Goal: Book appointment/travel/reservation

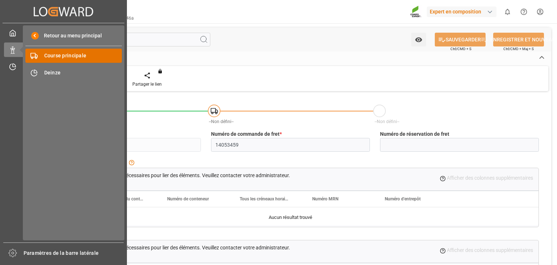
click at [54, 58] on font "Course principale" at bounding box center [65, 56] width 42 height 6
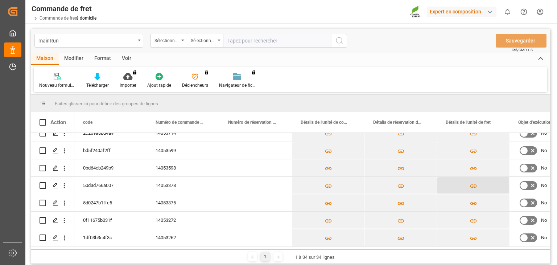
scroll to position [99, 0]
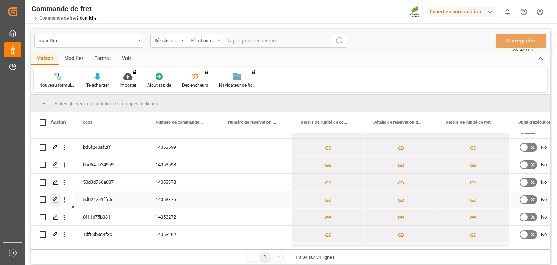
click at [54, 199] on icon "Appuyez sur ESPACE pour sélectionner cette ligne." at bounding box center [56, 199] width 6 height 6
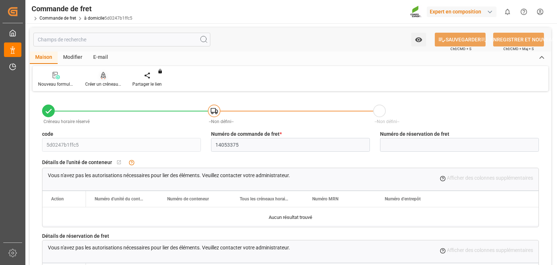
click at [99, 83] on font "Créer un créneau horaire" at bounding box center [109, 84] width 48 height 5
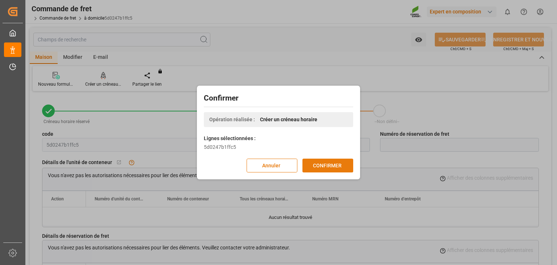
click at [325, 164] on font "CONFIRMER" at bounding box center [327, 165] width 29 height 6
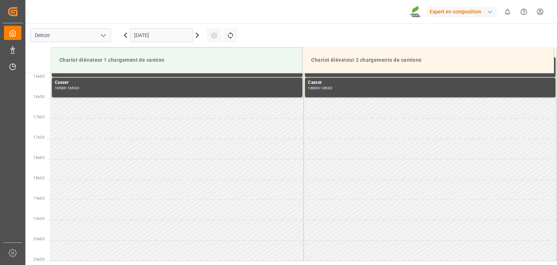
scroll to position [463, 0]
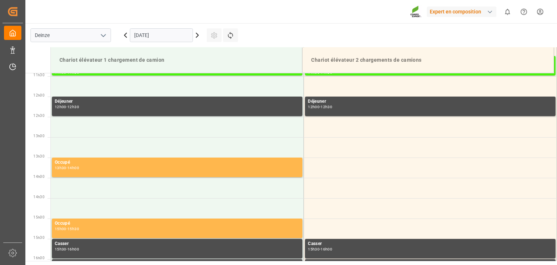
click at [196, 35] on icon at bounding box center [197, 35] width 9 height 9
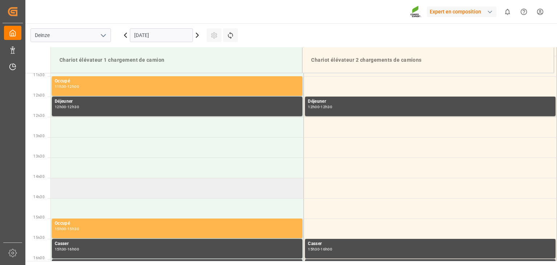
click at [152, 183] on td at bounding box center [177, 188] width 253 height 20
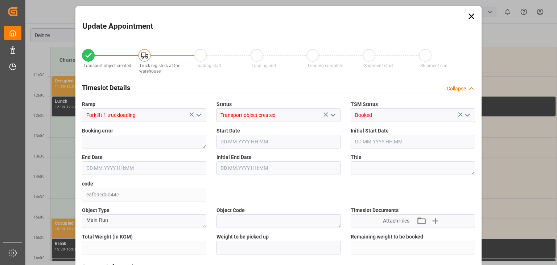
type input "25284"
type input "0"
type input "42"
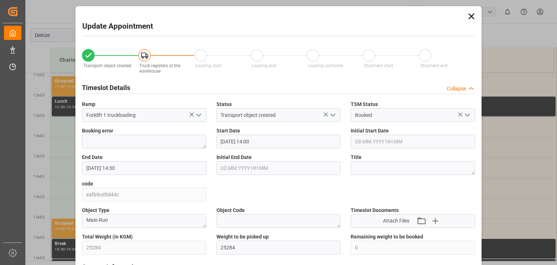
type input "14.10.2025 14:00"
type input "14.10.2025 14:30"
type input "06.10.2025 08:44"
type input "13.10.2025 14:58"
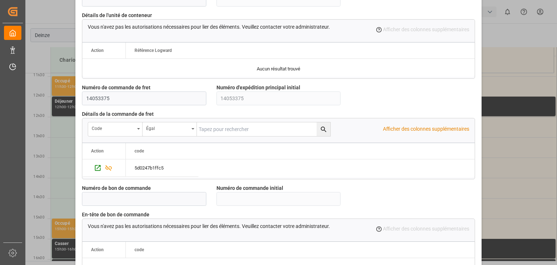
scroll to position [688, 0]
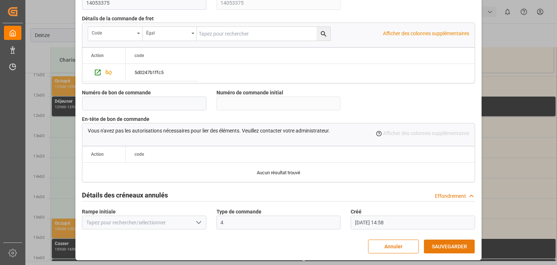
click at [444, 246] on font "SAUVEGARDER" at bounding box center [449, 246] width 35 height 6
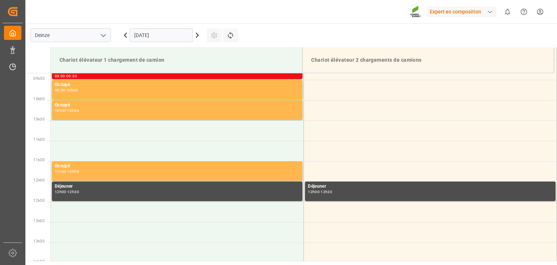
scroll to position [399, 0]
